Goal: Complete application form

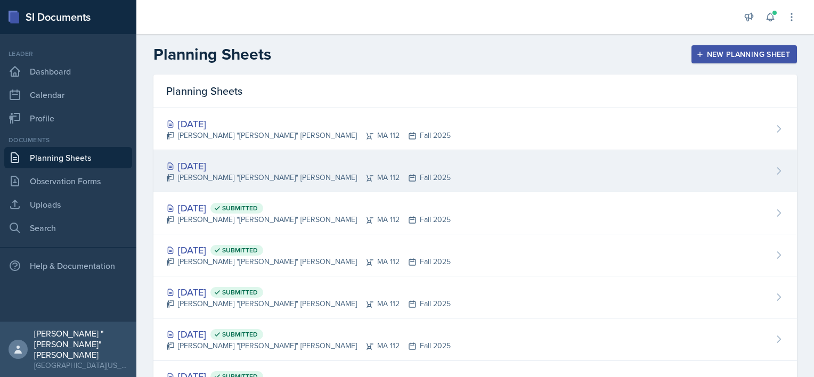
click at [302, 160] on div "[DATE]" at bounding box center [308, 166] width 284 height 14
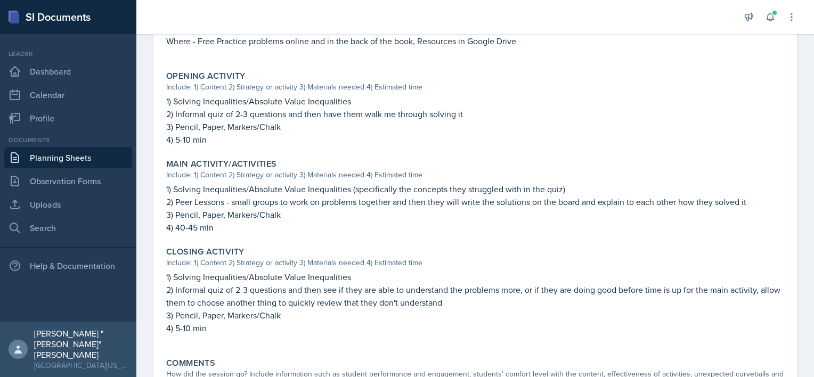
scroll to position [404, 0]
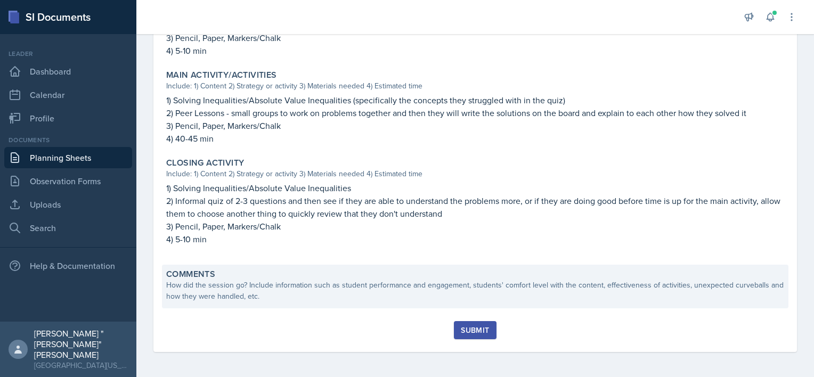
click at [337, 293] on div "How did the session go? Include information such as student performance and eng…" at bounding box center [475, 291] width 618 height 22
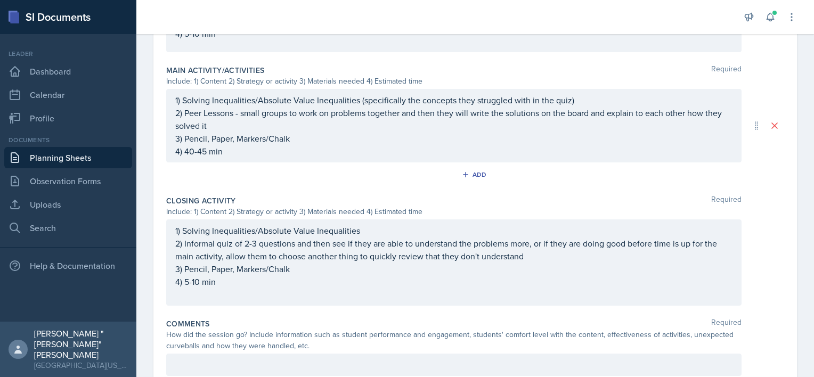
scroll to position [505, 0]
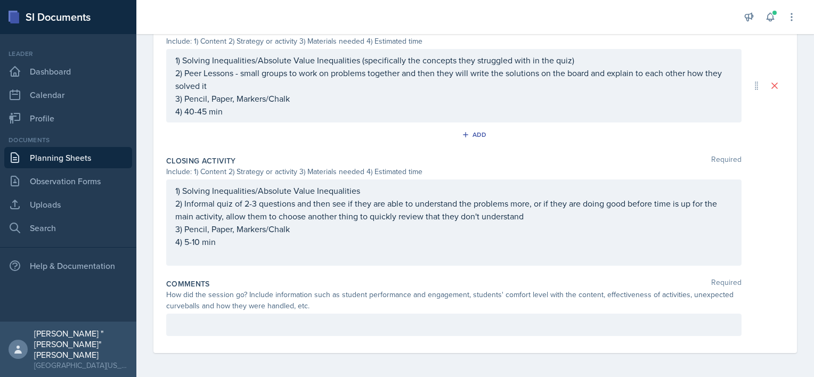
click at [207, 335] on div "Comments Required How did the session go? Include information such as student p…" at bounding box center [475, 309] width 618 height 70
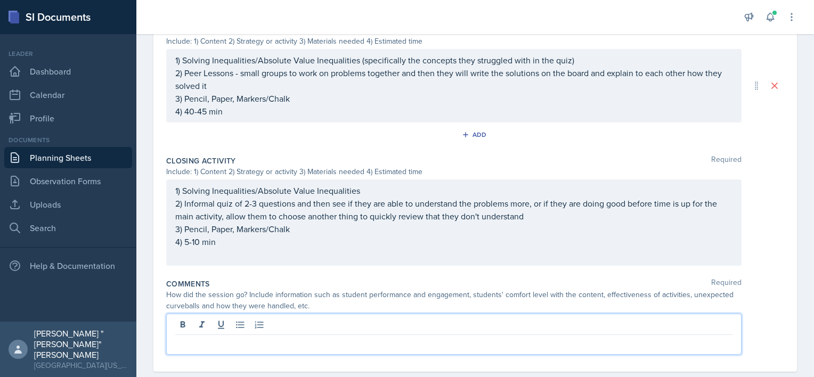
click at [208, 337] on p at bounding box center [453, 343] width 557 height 13
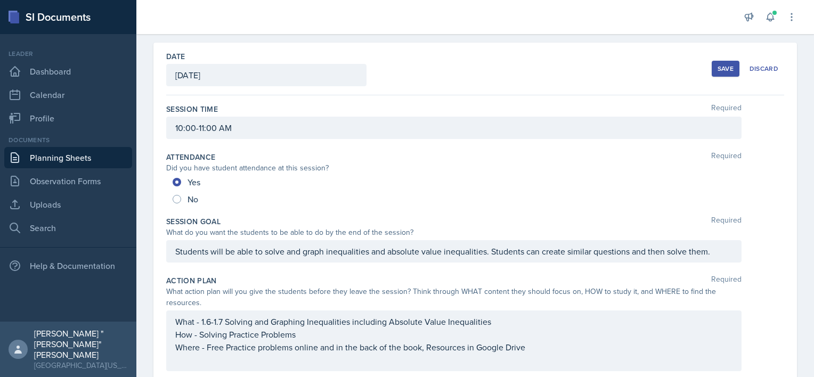
scroll to position [0, 0]
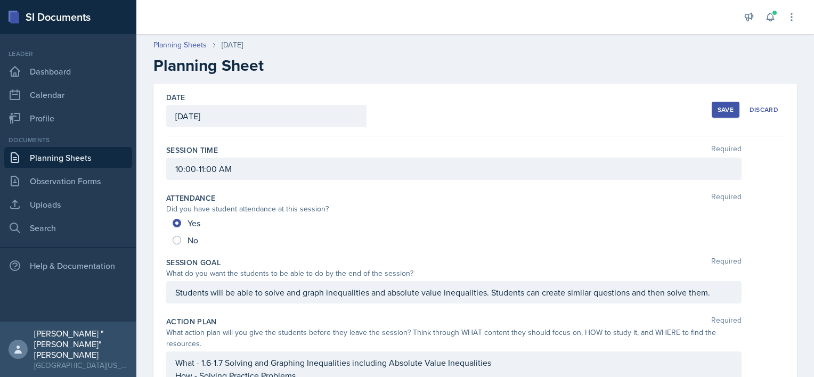
click at [717, 111] on div "Save" at bounding box center [725, 109] width 16 height 9
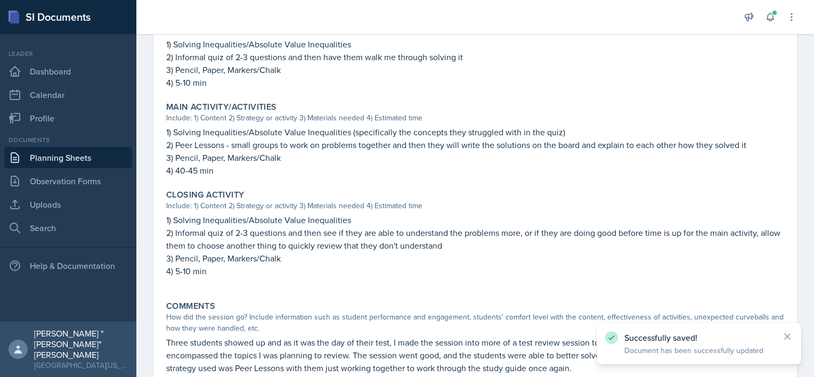
scroll to position [442, 0]
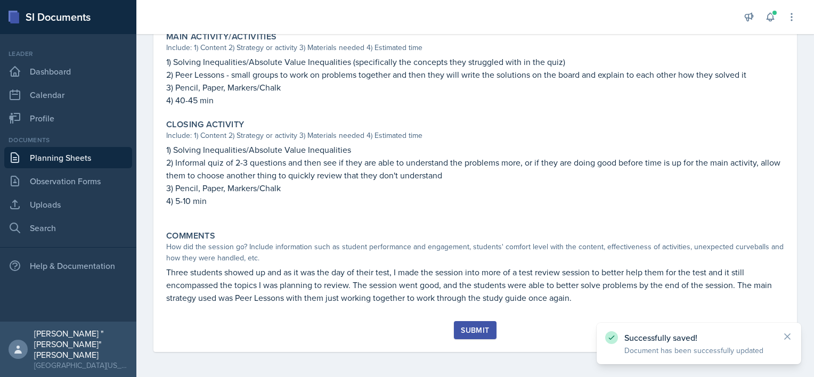
click at [464, 336] on button "Submit" at bounding box center [475, 330] width 42 height 18
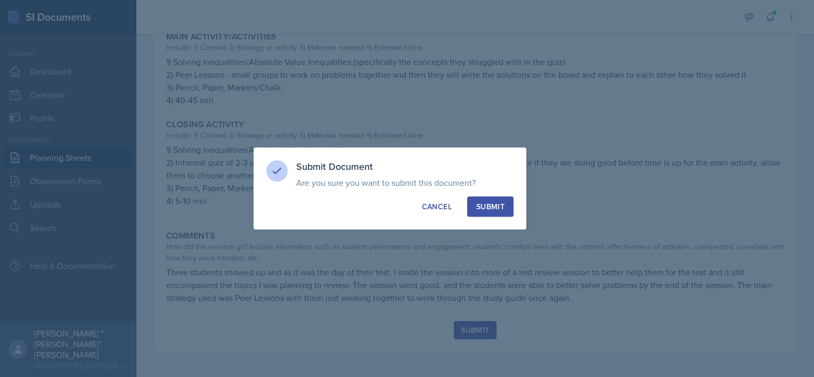
click at [500, 203] on div "Submit" at bounding box center [490, 206] width 28 height 11
radio input "true"
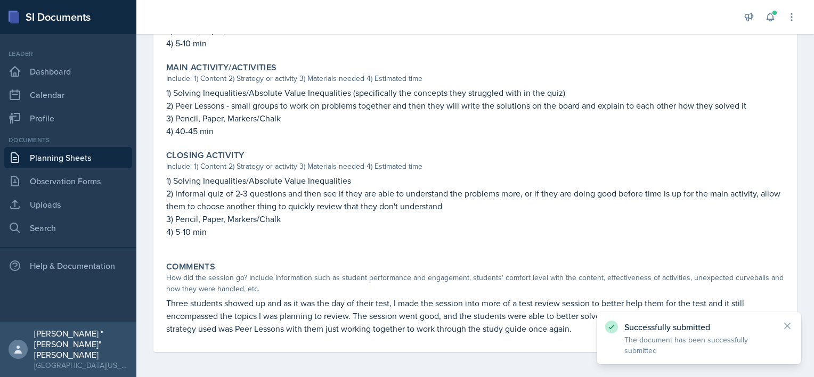
click at [96, 161] on link "Planning Sheets" at bounding box center [68, 157] width 128 height 21
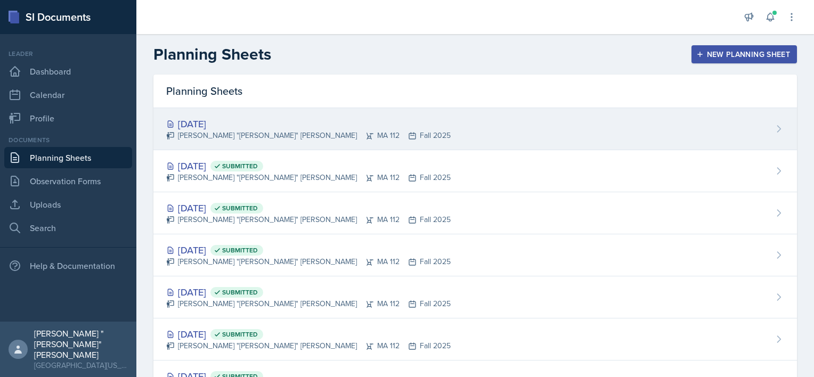
click at [232, 126] on div "[DATE]" at bounding box center [308, 124] width 284 height 14
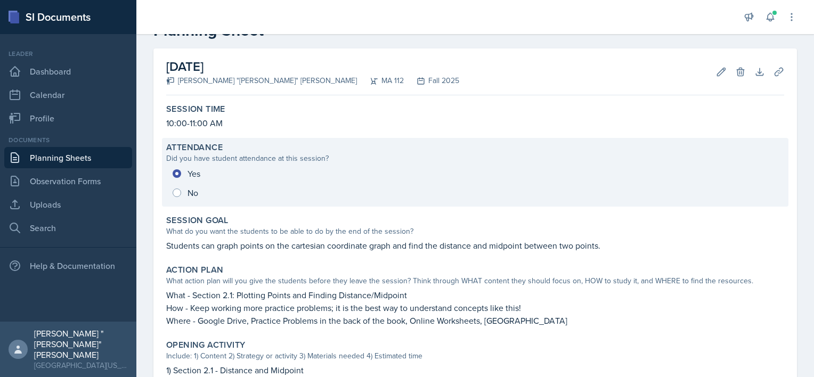
scroll to position [38, 0]
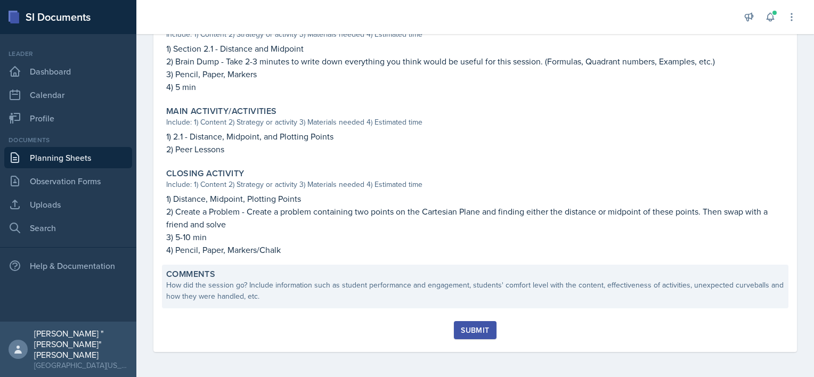
click at [268, 303] on div "Comments How did the session go? Include information such as student performanc…" at bounding box center [475, 287] width 626 height 44
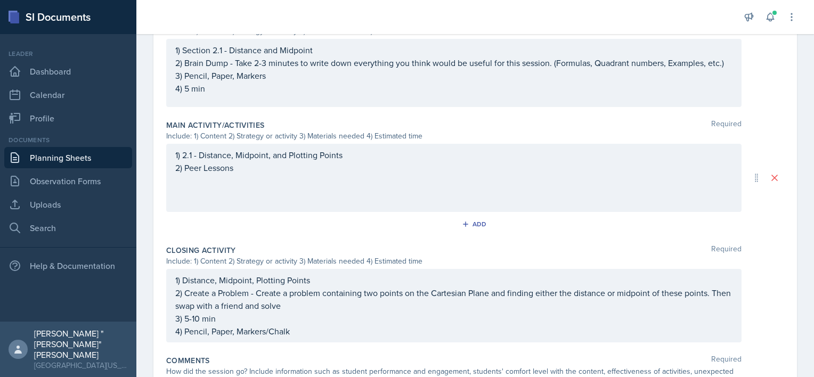
scroll to position [415, 0]
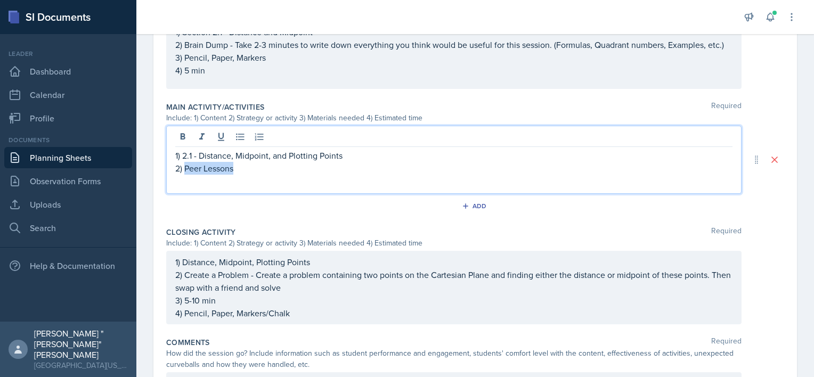
drag, startPoint x: 252, startPoint y: 168, endPoint x: 186, endPoint y: 168, distance: 66.0
click at [186, 168] on p "2) Peer Lessons" at bounding box center [453, 168] width 557 height 13
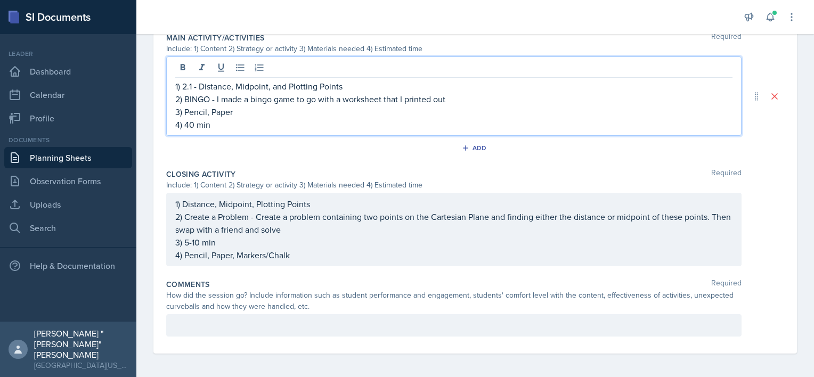
click at [235, 315] on div at bounding box center [453, 325] width 575 height 22
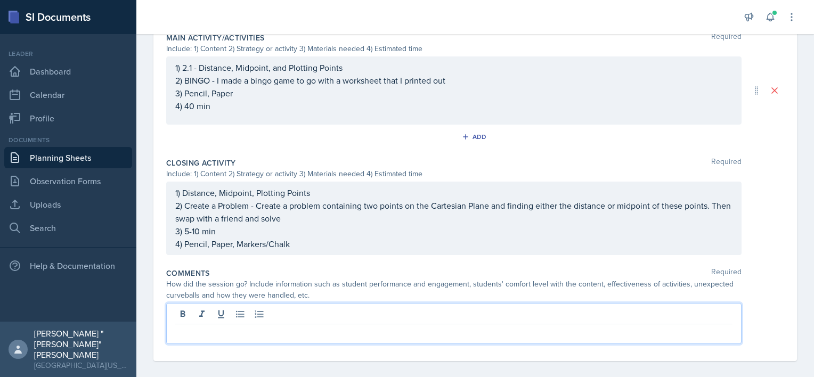
scroll to position [492, 0]
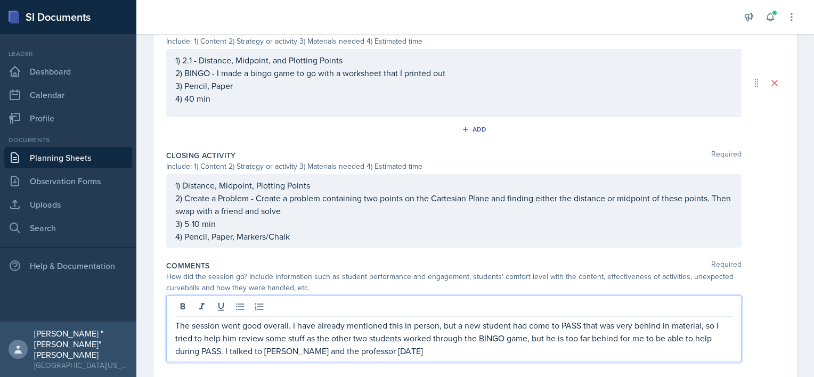
click at [403, 347] on p "The session went good overall. I have already mentioned this in person, but a n…" at bounding box center [453, 338] width 557 height 38
click at [291, 325] on p "The session went good overall. I have already mentioned this in person, but a n…" at bounding box center [453, 338] width 557 height 38
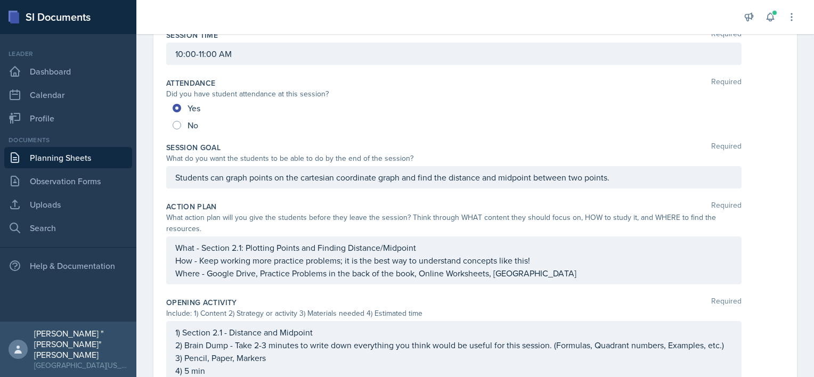
scroll to position [0, 0]
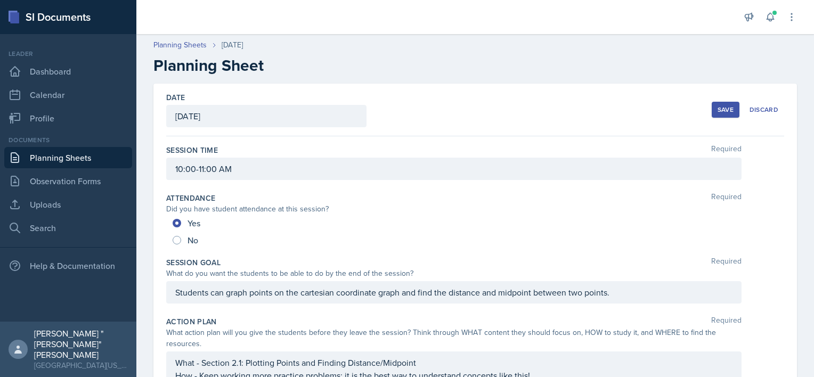
click at [724, 97] on div "Save Discard" at bounding box center [747, 109] width 72 height 24
click at [720, 102] on button "Save" at bounding box center [725, 110] width 28 height 16
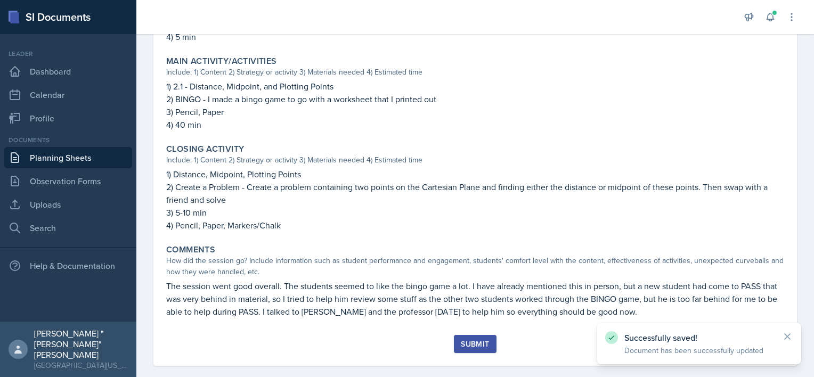
scroll to position [421, 0]
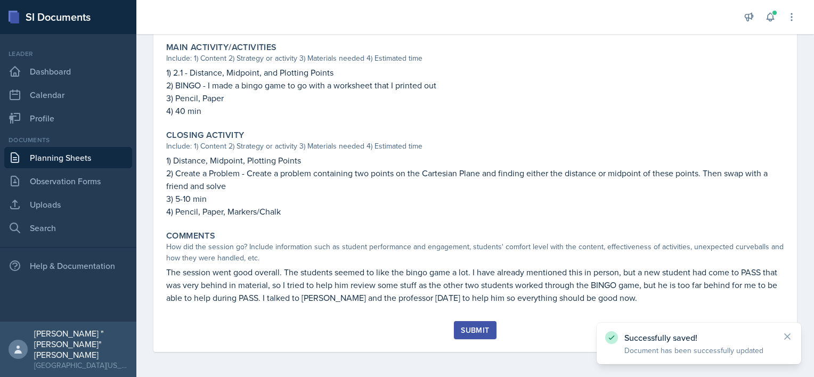
click at [462, 339] on div "Submit" at bounding box center [475, 336] width 618 height 31
click at [465, 330] on div "Submit" at bounding box center [475, 330] width 28 height 9
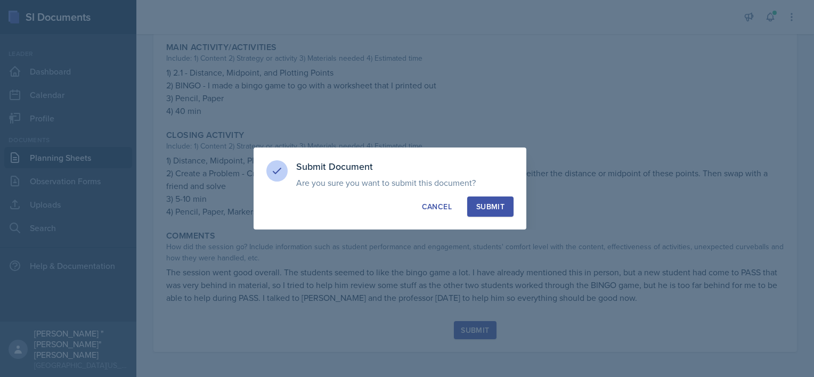
click at [514, 191] on div "Submit Document Are you sure you want to submit this document? This document wi…" at bounding box center [389, 188] width 273 height 82
click at [498, 209] on div "Submit" at bounding box center [490, 206] width 28 height 11
radio input "true"
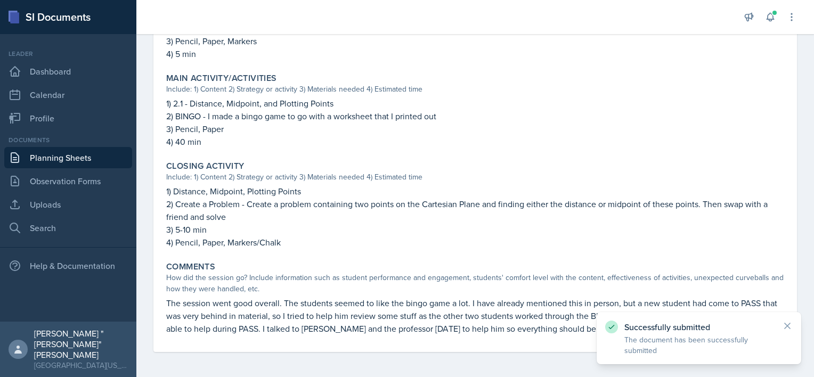
click at [104, 152] on link "Planning Sheets" at bounding box center [68, 157] width 128 height 21
